Goal: Use online tool/utility: Use online tool/utility

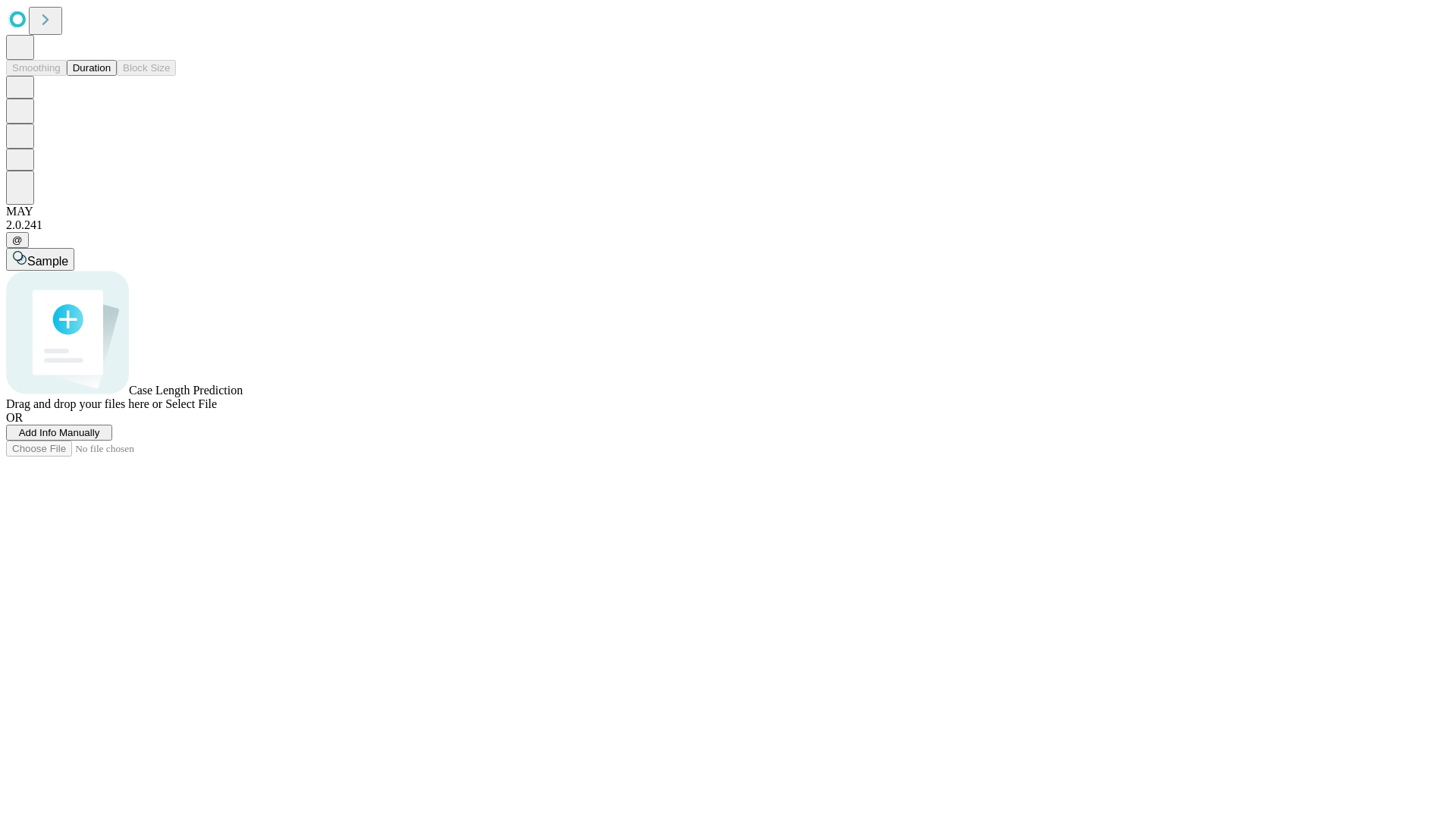
click at [110, 76] on button "Duration" at bounding box center [91, 67] width 50 height 16
click at [68, 255] on span "Sample" at bounding box center [47, 261] width 41 height 13
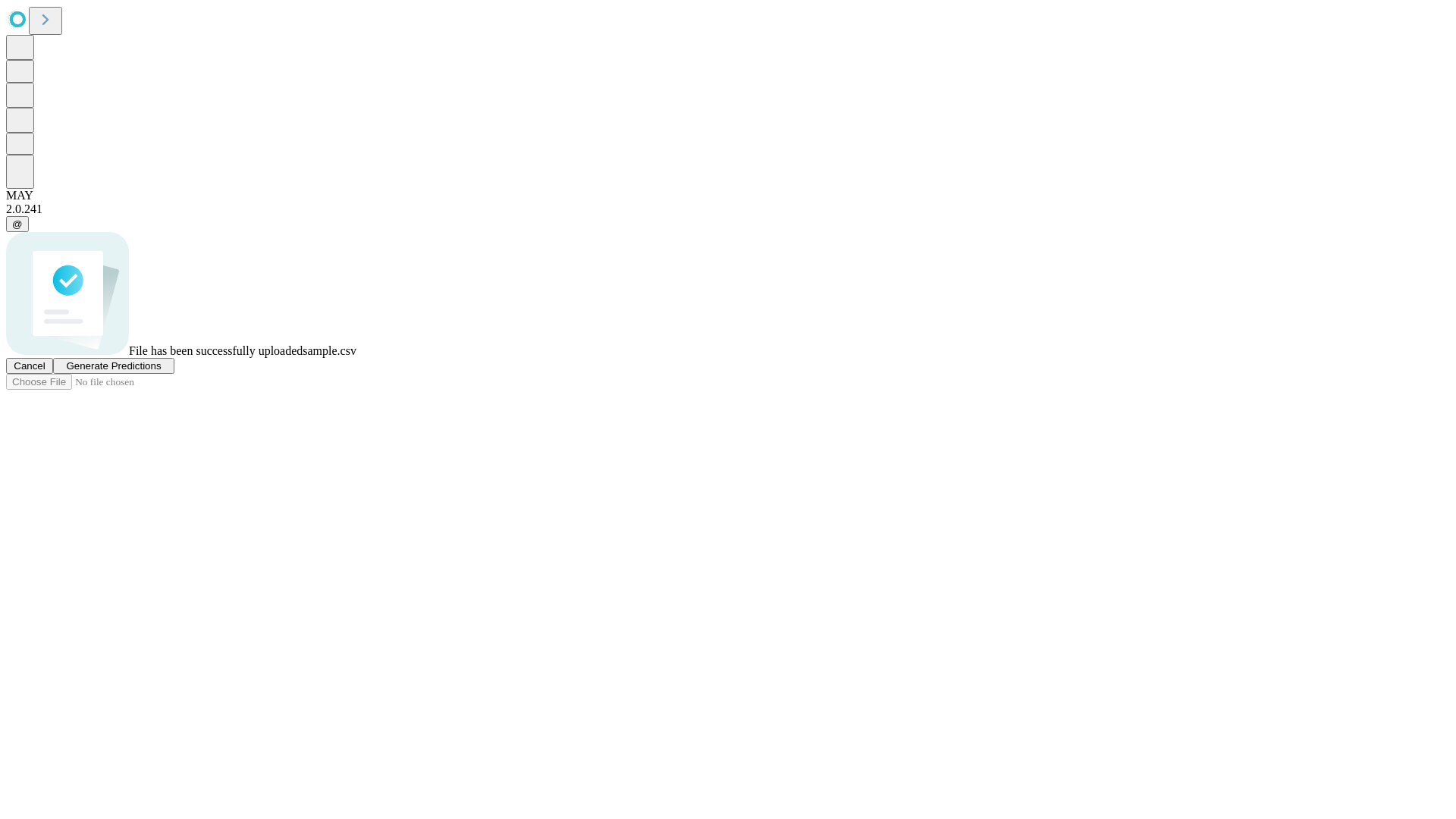
click at [161, 372] on span "Generate Predictions" at bounding box center [113, 366] width 95 height 12
